Goal: Book appointment/travel/reservation

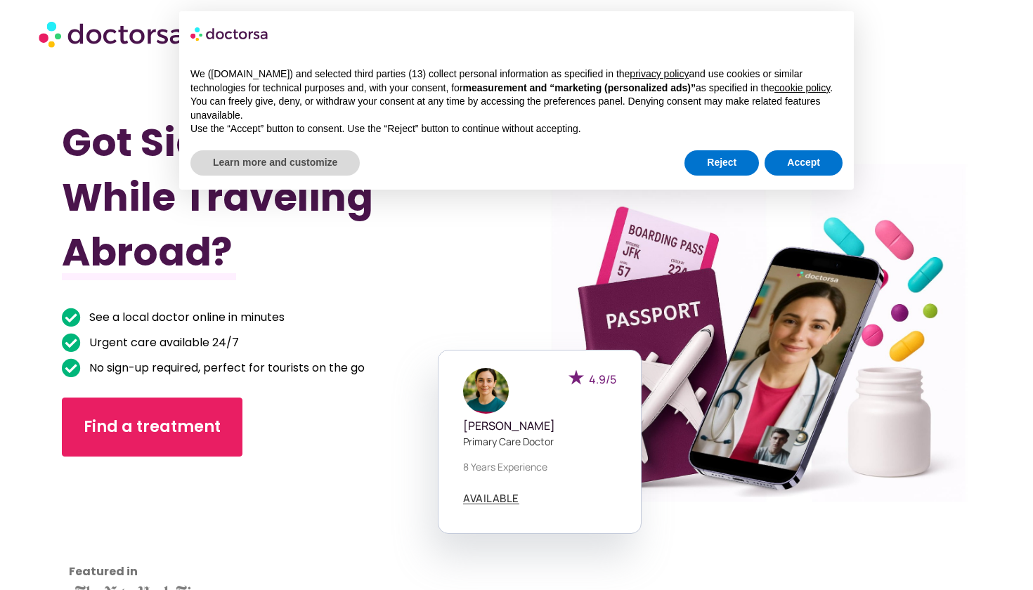
click at [803, 168] on button "Accept" at bounding box center [804, 162] width 78 height 25
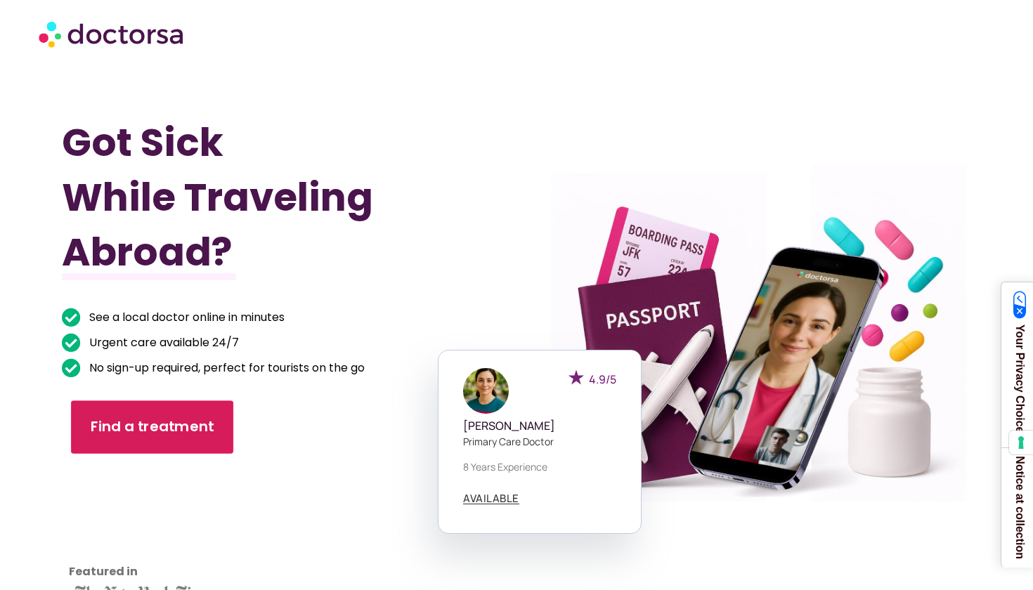
click at [221, 410] on link "Find a treatment" at bounding box center [152, 427] width 162 height 53
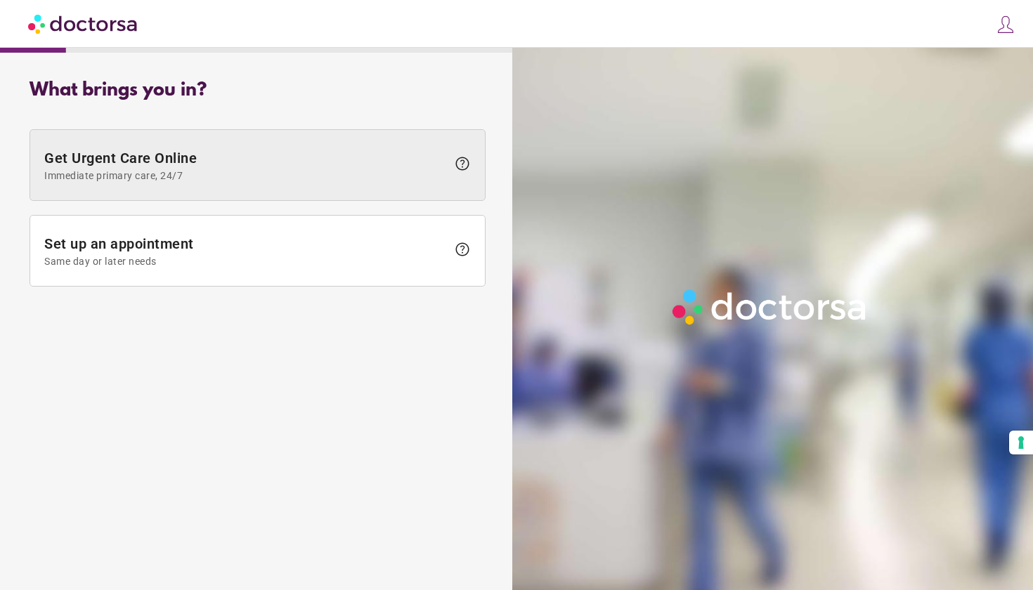
click at [266, 177] on span "Immediate primary care, 24/7" at bounding box center [245, 175] width 403 height 11
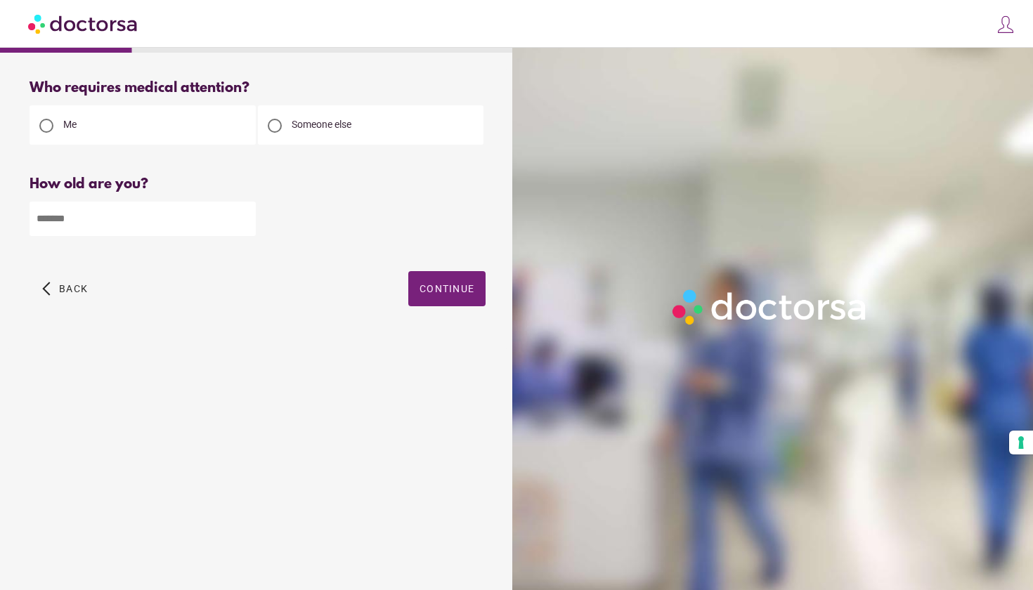
click at [214, 215] on input "number" at bounding box center [143, 219] width 226 height 34
type input "**"
click at [439, 286] on span "Continue" at bounding box center [447, 288] width 55 height 11
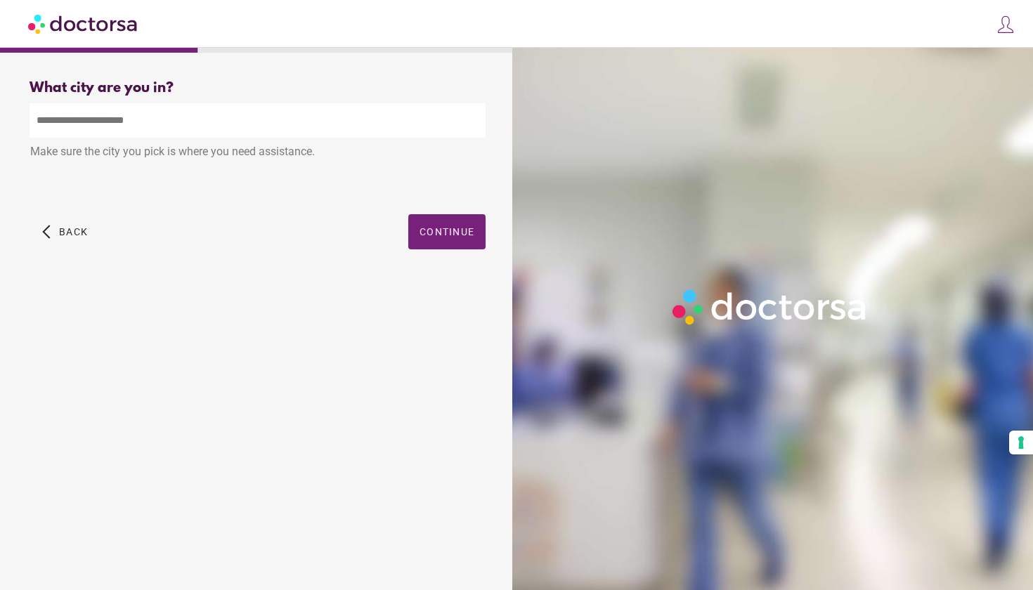
click at [310, 124] on input "text" at bounding box center [258, 120] width 456 height 34
type input "*"
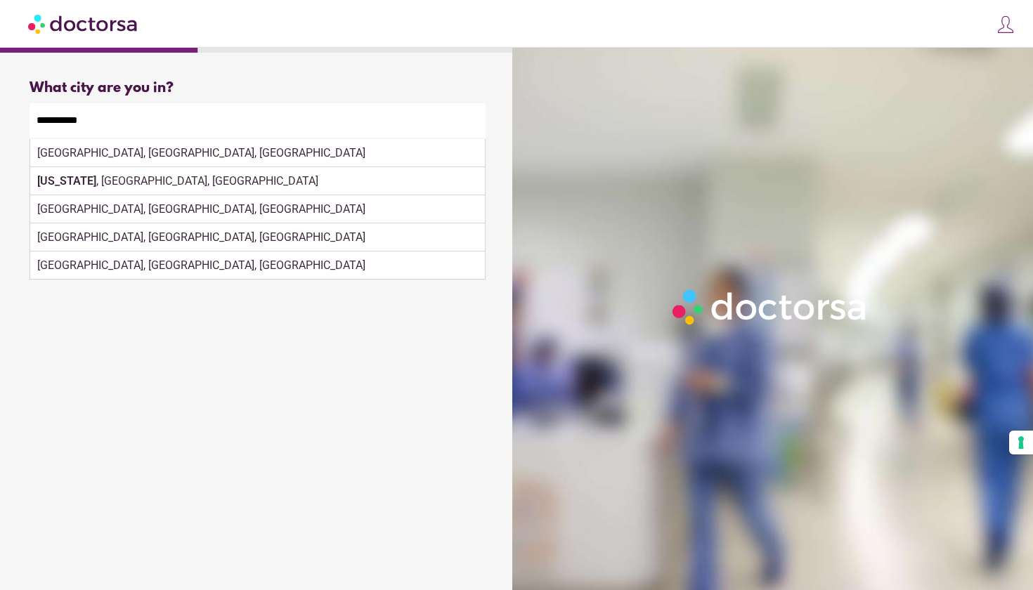
drag, startPoint x: 310, startPoint y: 124, endPoint x: 160, endPoint y: 157, distance: 154.1
click at [160, 157] on div "Make sure the city you pick is where you need assistance." at bounding box center [258, 153] width 456 height 31
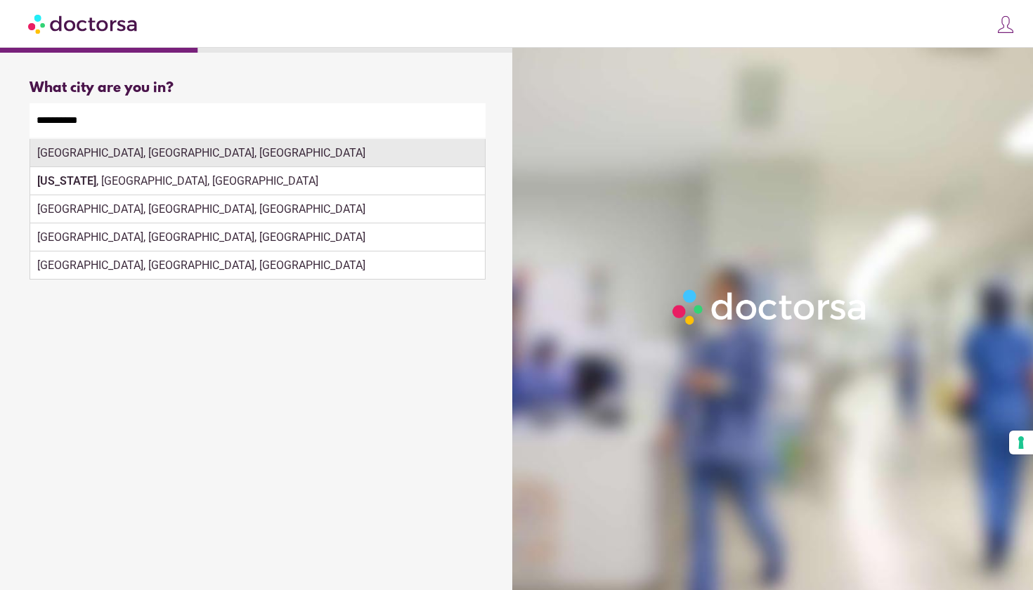
click at [362, 158] on div "Jersey City, NJ, USA" at bounding box center [257, 153] width 455 height 28
type input "**********"
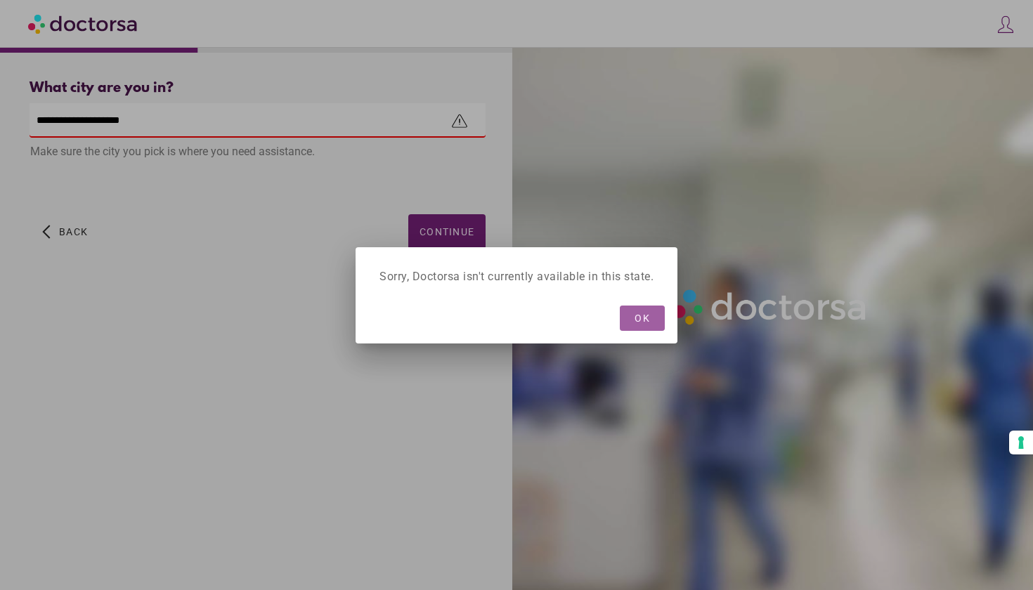
click at [640, 318] on span "OK" at bounding box center [642, 318] width 15 height 11
